Goal: Task Accomplishment & Management: Manage account settings

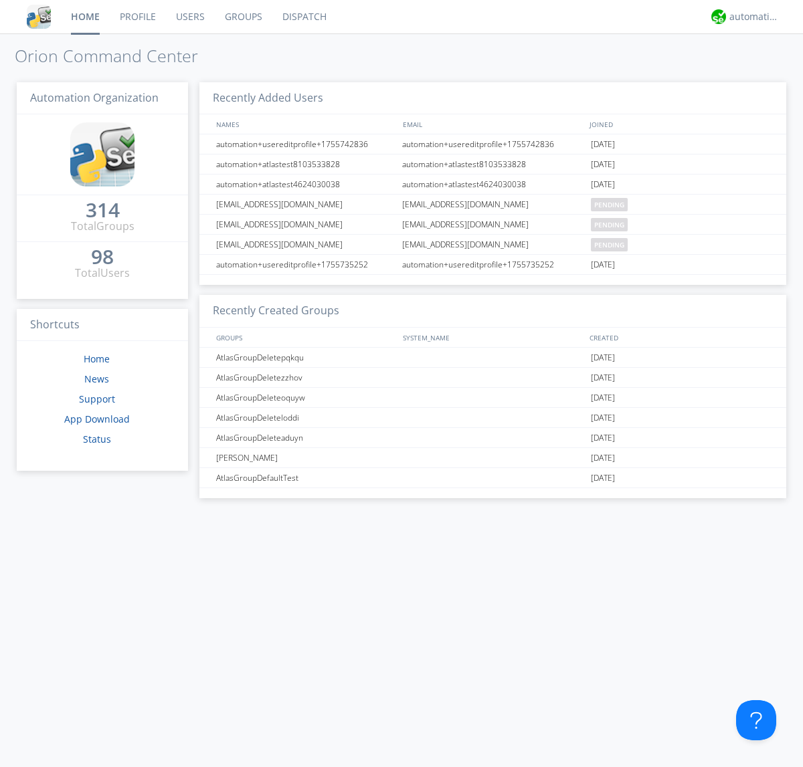
click at [242, 17] on link "Groups" at bounding box center [244, 16] width 58 height 33
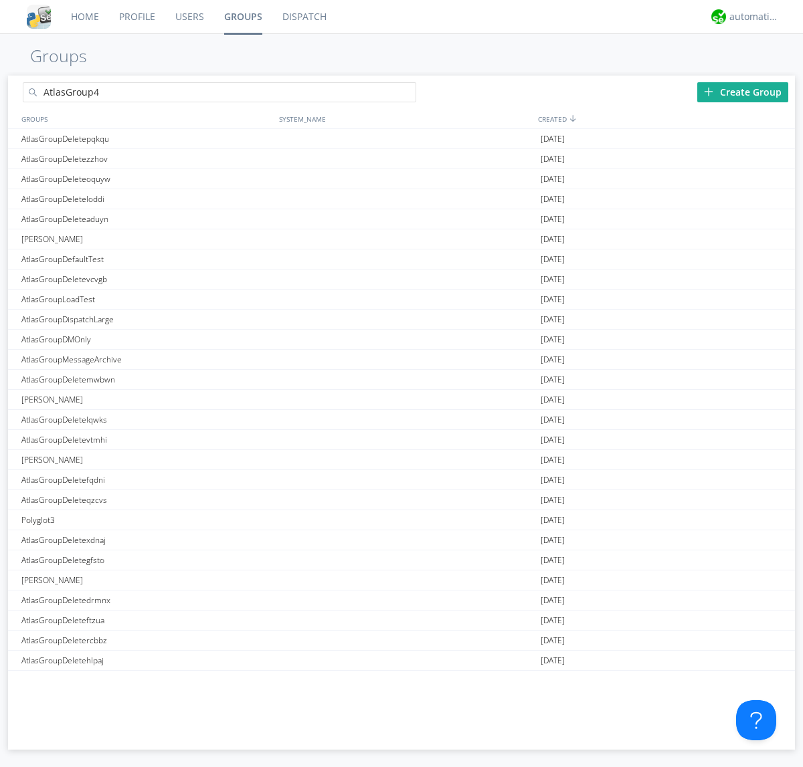
type input "AtlasGroup4"
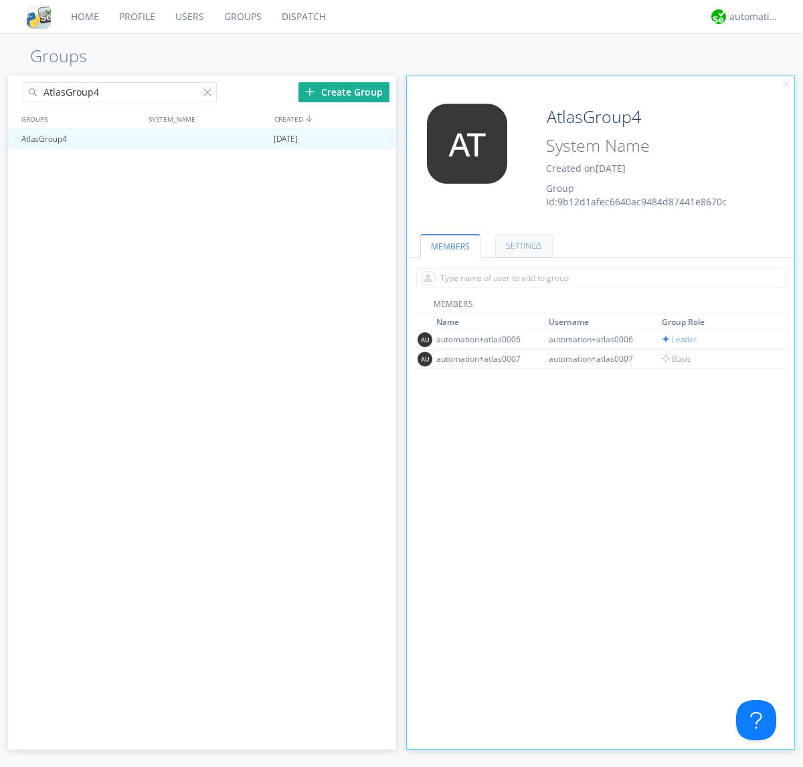
click at [522, 246] on link "SETTINGS" at bounding box center [524, 245] width 58 height 23
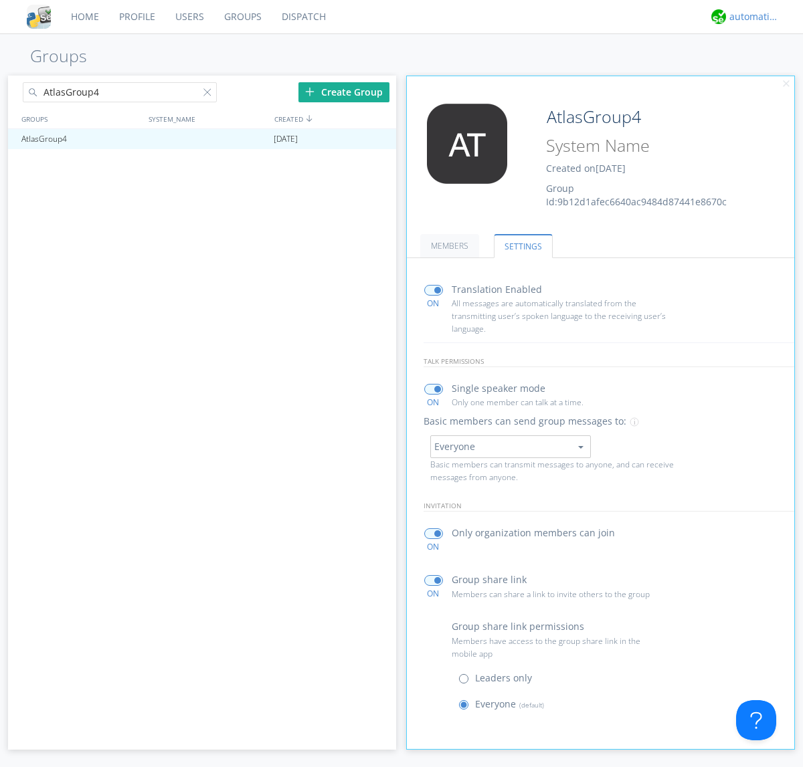
click at [751, 17] on div "automation+atlas" at bounding box center [754, 16] width 50 height 13
click at [761, 70] on div "Log Out" at bounding box center [760, 71] width 69 height 24
